Goal: Contribute content

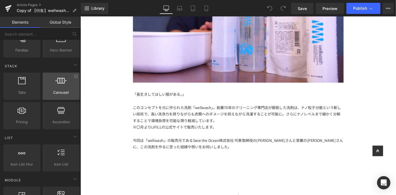
scroll to position [62, 0]
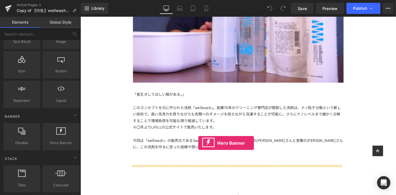
drag, startPoint x: 142, startPoint y: 152, endPoint x: 206, endPoint y: 151, distance: 64.4
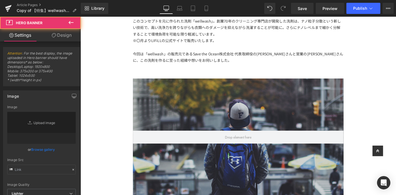
type input "[URL][DOMAIN_NAME]"
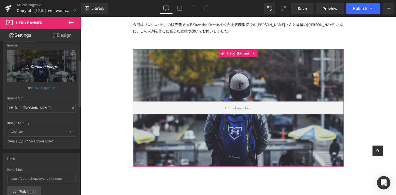
click at [53, 71] on link "Replace Image" at bounding box center [41, 66] width 69 height 32
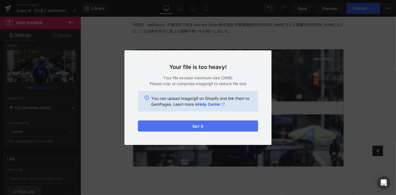
click at [217, 126] on button "Got it" at bounding box center [198, 126] width 120 height 11
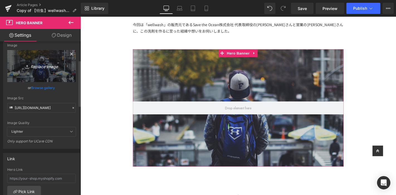
click at [56, 72] on link "Replace Image" at bounding box center [41, 66] width 69 height 32
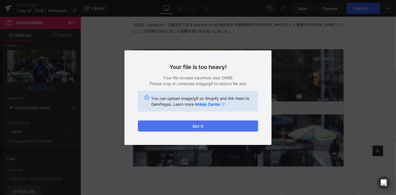
click at [229, 129] on button "Got it" at bounding box center [198, 126] width 120 height 11
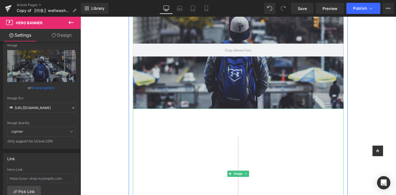
scroll to position [279, 0]
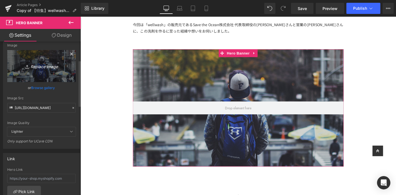
click at [48, 63] on icon "Replace Image" at bounding box center [41, 66] width 45 height 7
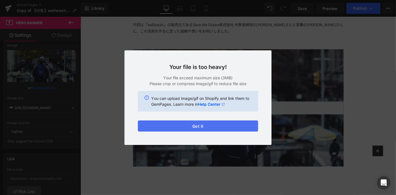
click at [216, 128] on button "Got it" at bounding box center [198, 126] width 120 height 11
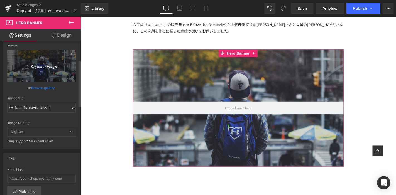
click at [43, 69] on icon "Replace Image" at bounding box center [41, 66] width 45 height 7
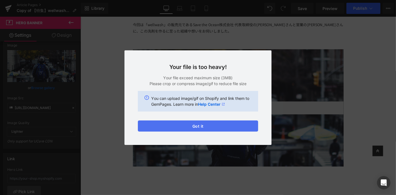
click at [224, 128] on button "Got it" at bounding box center [198, 126] width 120 height 11
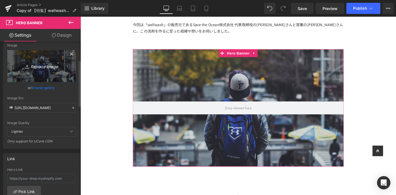
click at [48, 64] on icon "Replace Image" at bounding box center [41, 66] width 45 height 7
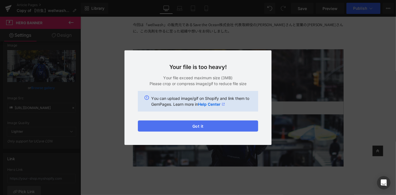
click at [179, 127] on button "Got it" at bounding box center [198, 126] width 120 height 11
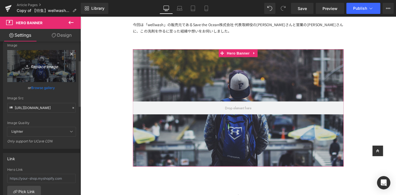
click at [53, 70] on link "Replace Image" at bounding box center [41, 66] width 69 height 32
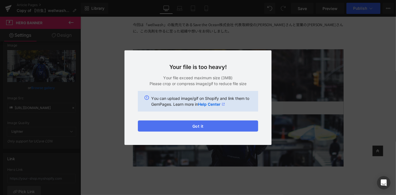
click at [235, 126] on button "Got it" at bounding box center [198, 126] width 120 height 11
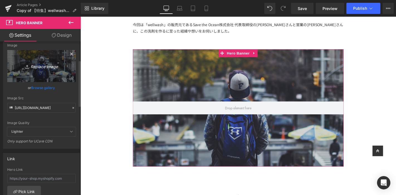
click at [53, 74] on link "Replace Image" at bounding box center [41, 66] width 69 height 32
type input "C:\fakepath\アートボード 19洗剤.jpg"
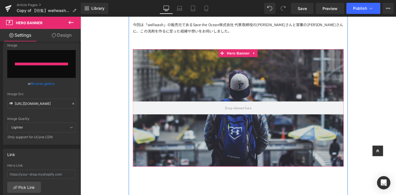
type input "[URL][DOMAIN_NAME]"
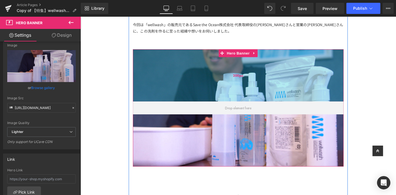
click at [280, 95] on div "200px" at bounding box center [248, 79] width 225 height 56
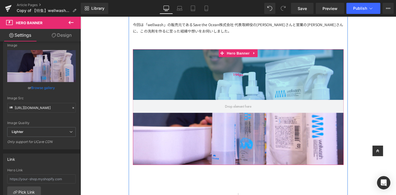
click at [261, 105] on div "194px" at bounding box center [248, 78] width 225 height 54
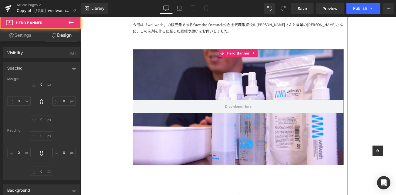
type input "0"
type input "194"
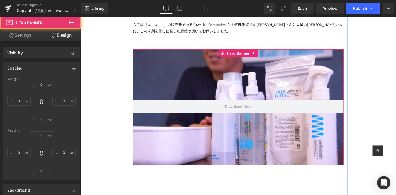
type input "0"
type input "200"
type input "0"
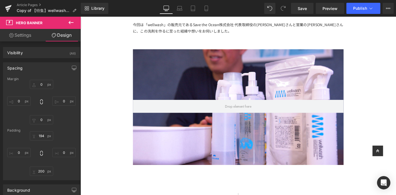
click at [71, 24] on icon at bounding box center [71, 22] width 7 height 7
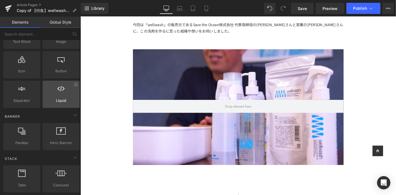
scroll to position [93, 0]
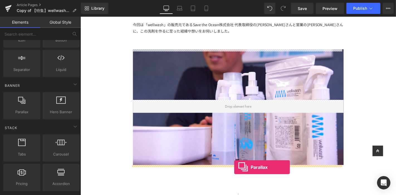
drag, startPoint x: 97, startPoint y: 127, endPoint x: 244, endPoint y: 178, distance: 155.7
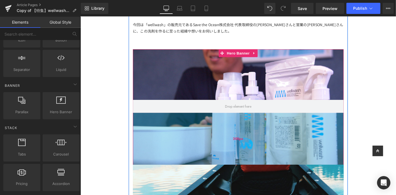
scroll to position [2893, 332]
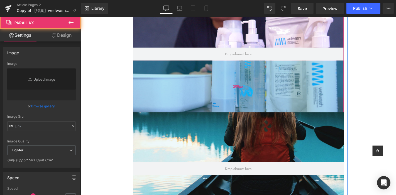
type input "[URL][DOMAIN_NAME]"
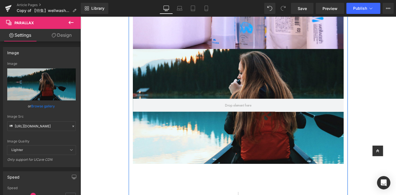
scroll to position [372, 0]
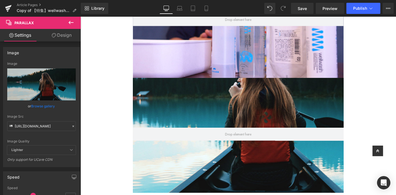
click at [72, 23] on icon at bounding box center [71, 22] width 7 height 7
